Goal: Transaction & Acquisition: Subscribe to service/newsletter

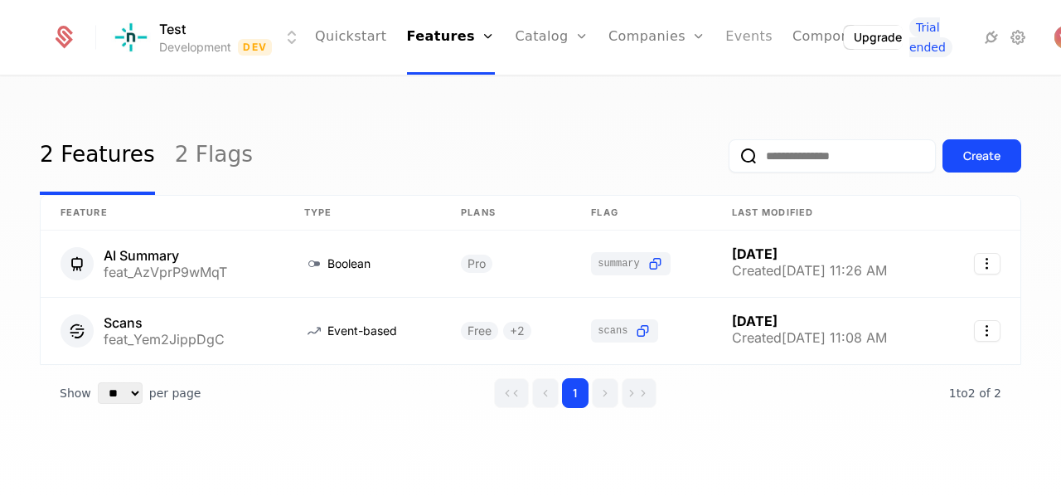
click at [725, 42] on link "Events" at bounding box center [748, 37] width 47 height 75
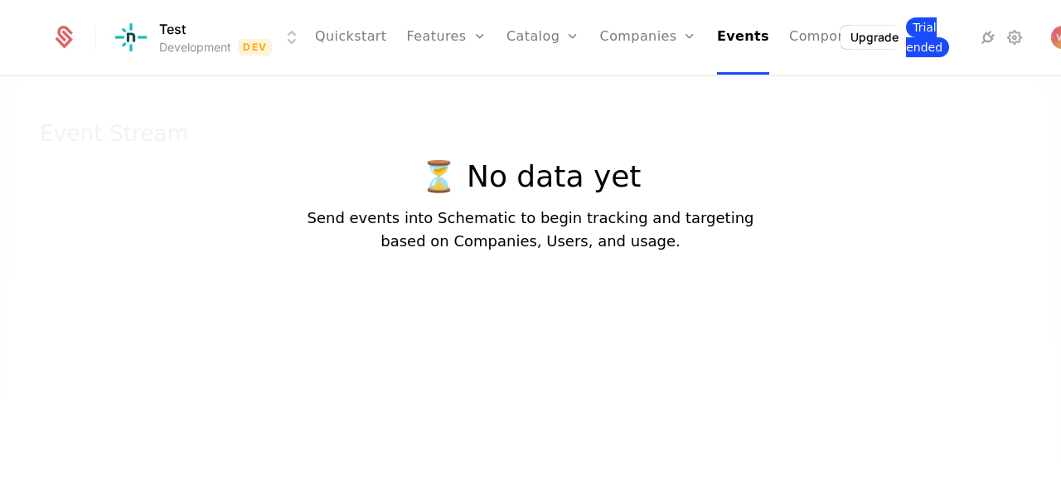
click at [906, 38] on span "Trial ended" at bounding box center [927, 37] width 43 height 40
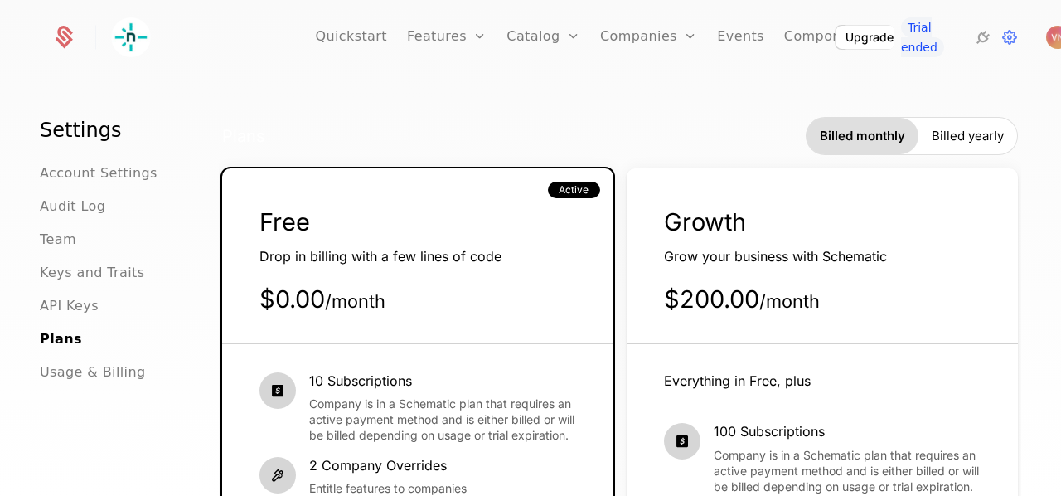
click at [839, 67] on div "Quickstart Features Features Flags Catalog Plans Add Ons Configuration Companie…" at bounding box center [529, 37] width 957 height 75
click at [839, 31] on button "Upgrade" at bounding box center [869, 38] width 70 height 24
click at [834, 34] on button "Upgrade" at bounding box center [869, 38] width 70 height 24
click at [440, 268] on div "Free Drop in billing with a few lines of code $0.00 / month Active" at bounding box center [417, 275] width 391 height 138
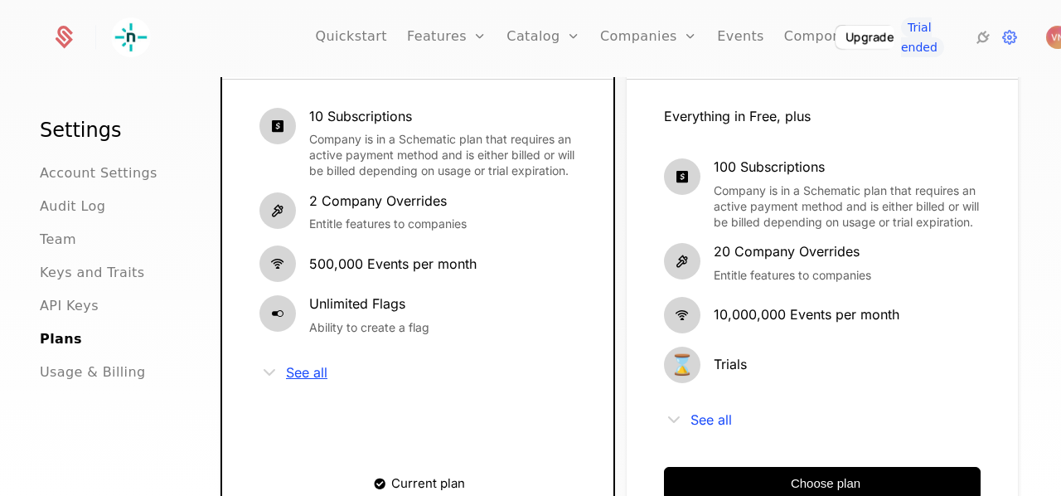
click at [313, 379] on span "See all" at bounding box center [306, 371] width 41 height 13
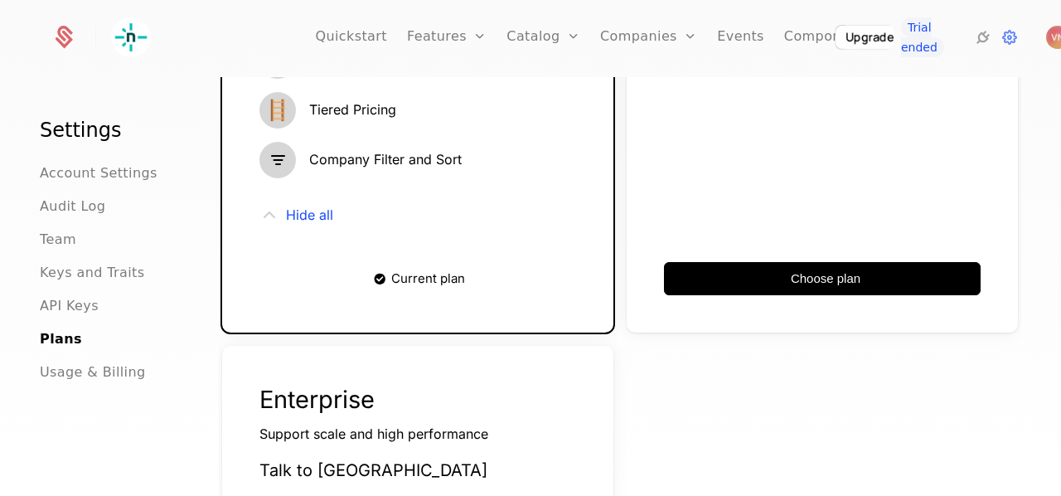
scroll to position [0, 0]
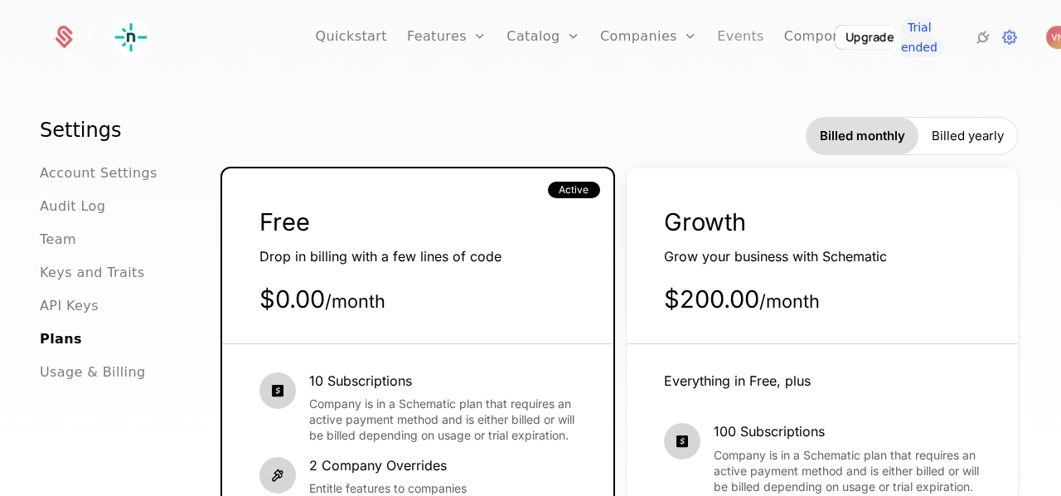
click at [717, 46] on link "Events" at bounding box center [740, 37] width 47 height 75
